Goal: Task Accomplishment & Management: Use online tool/utility

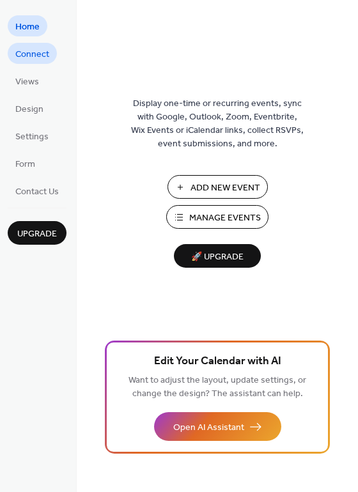
click at [42, 52] on span "Connect" at bounding box center [32, 54] width 34 height 13
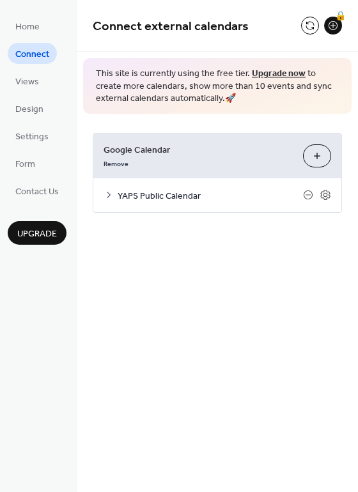
click at [280, 150] on span "Google Calendar" at bounding box center [198, 149] width 189 height 13
click at [329, 194] on icon at bounding box center [326, 195] width 12 height 12
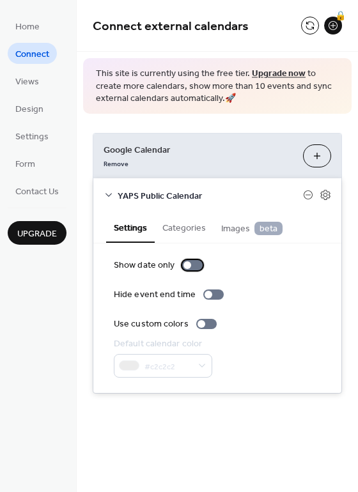
click at [189, 265] on div at bounding box center [188, 266] width 8 height 8
click at [194, 266] on div at bounding box center [198, 266] width 8 height 8
click at [203, 322] on div at bounding box center [206, 324] width 20 height 10
click at [314, 25] on button at bounding box center [310, 26] width 18 height 18
